Goal: Task Accomplishment & Management: Use online tool/utility

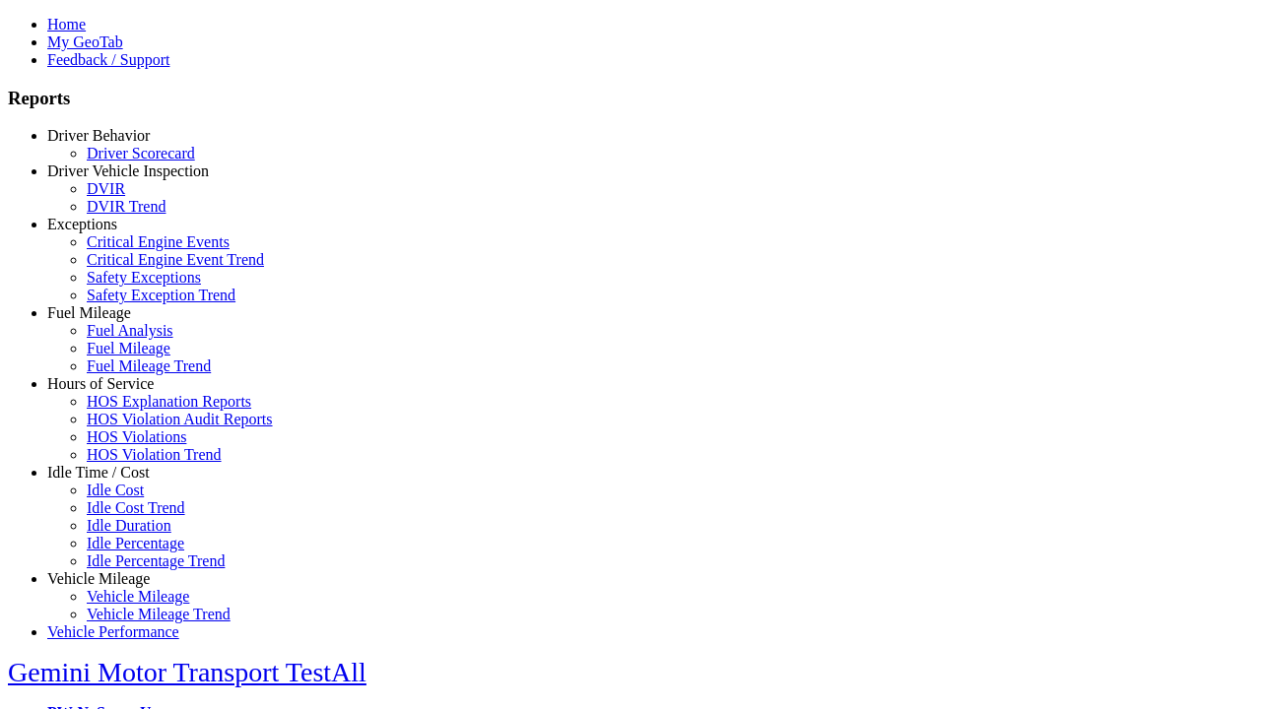
type input "*********"
type input "**********"
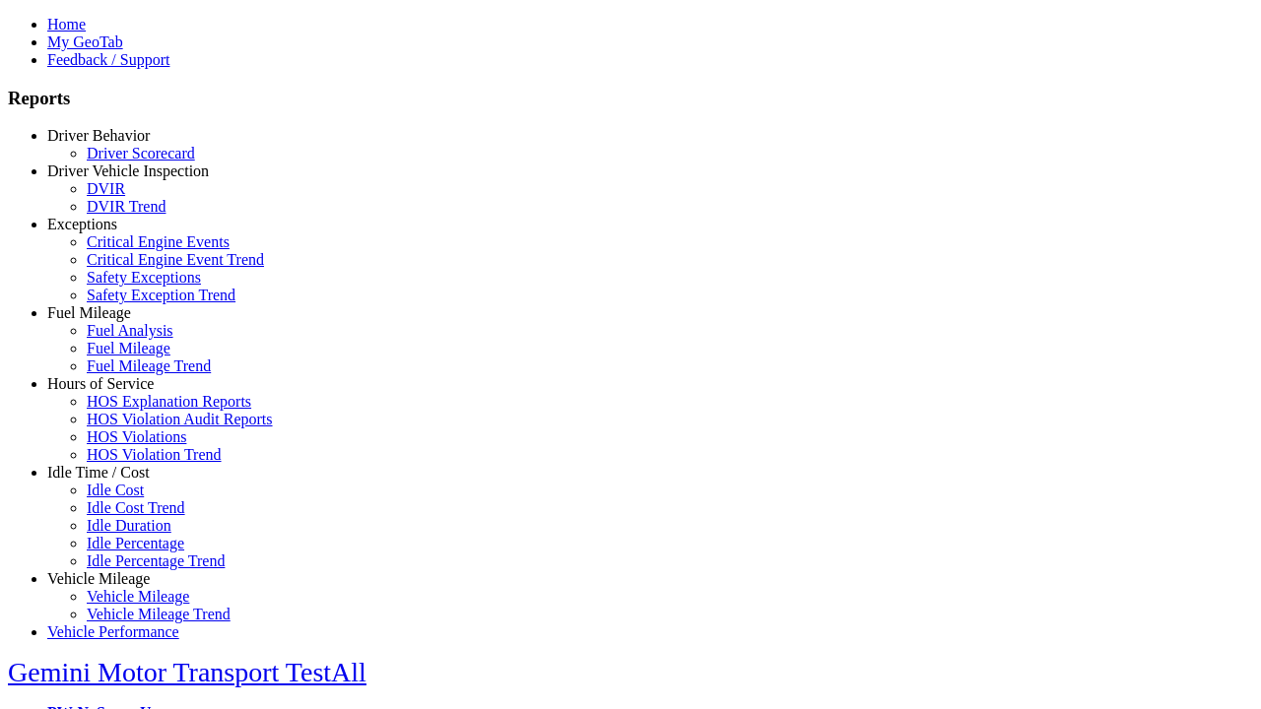
type input "**********"
